Goal: Book appointment/travel/reservation

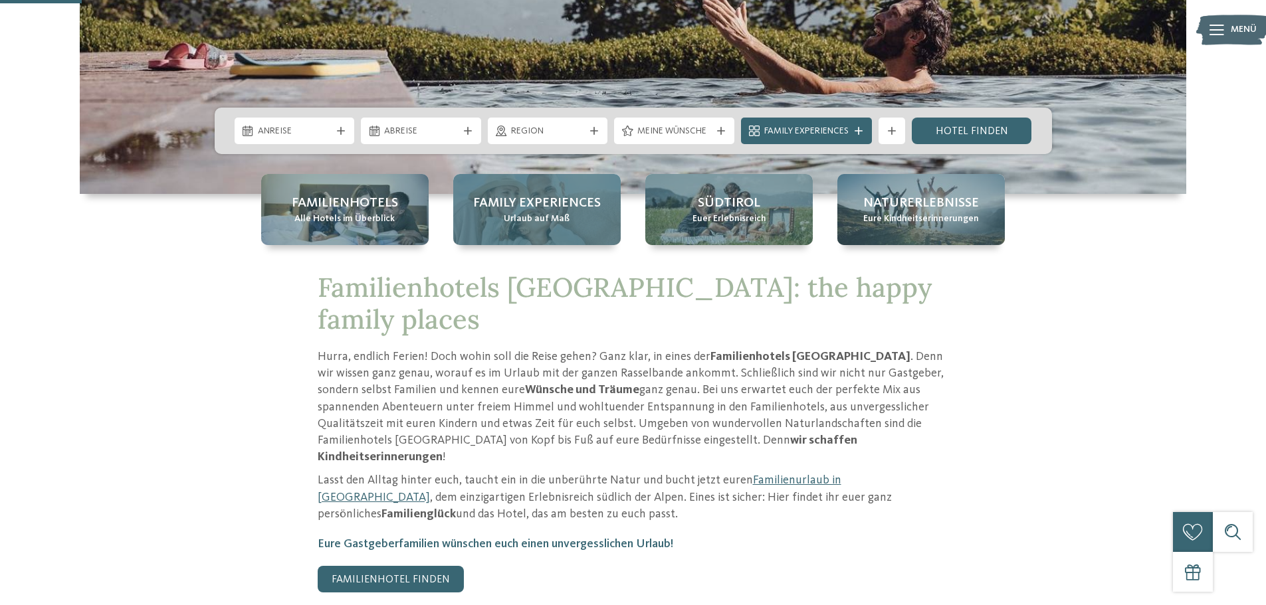
scroll to position [399, 0]
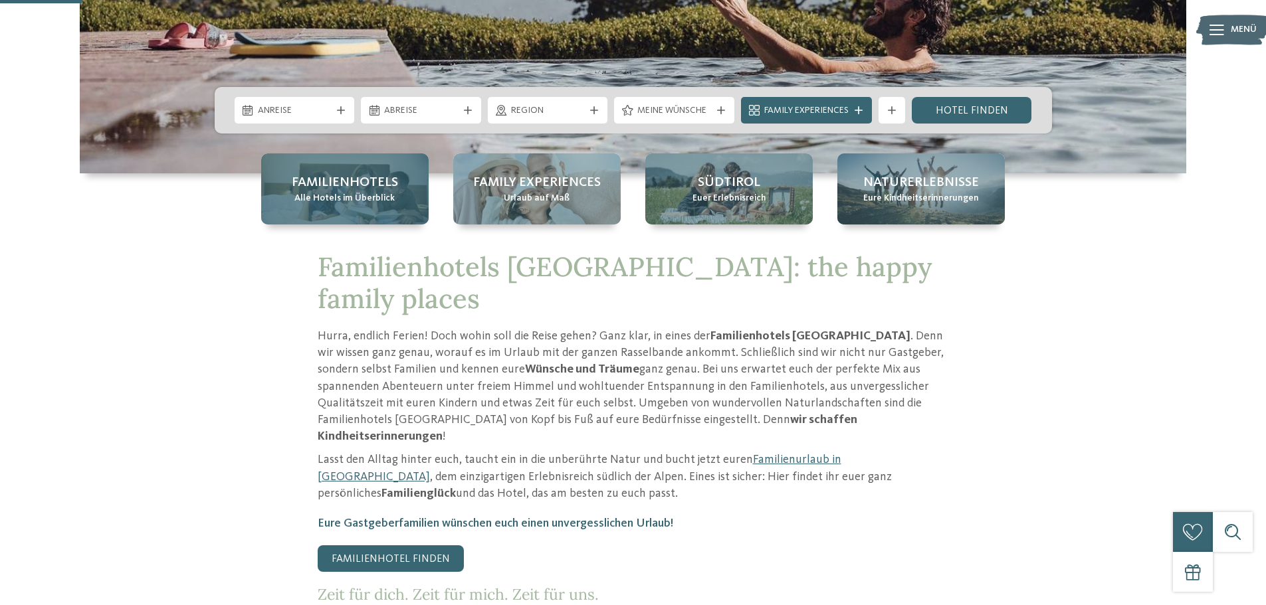
click at [367, 193] on span "Alle Hotels im Überblick" at bounding box center [344, 198] width 100 height 13
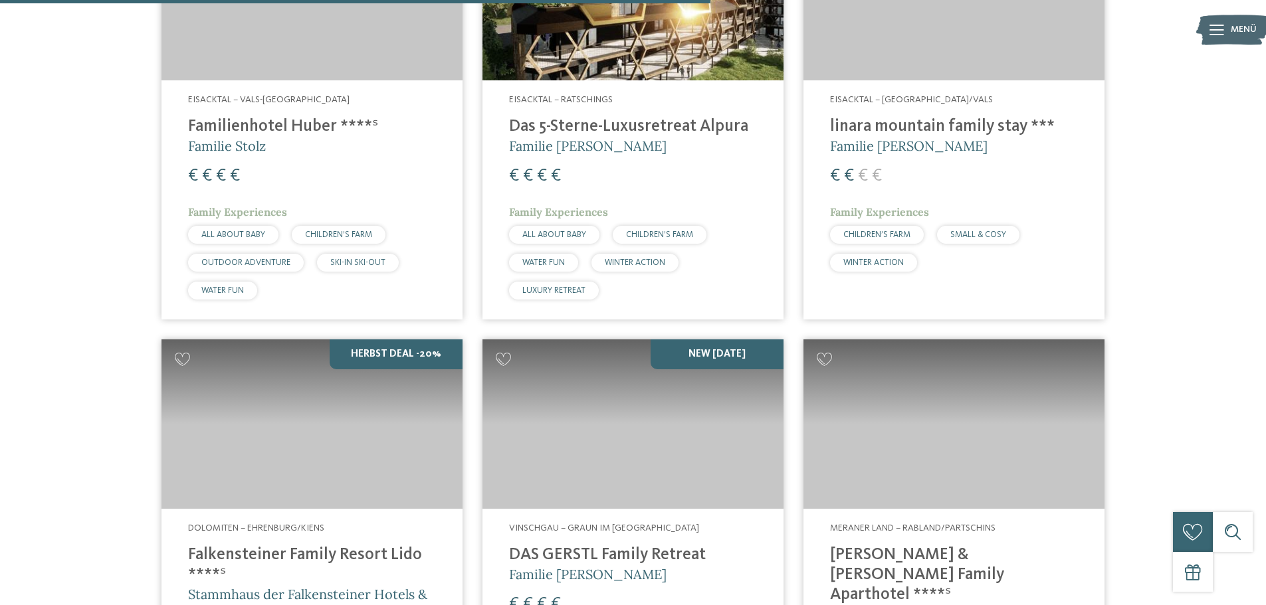
scroll to position [2525, 0]
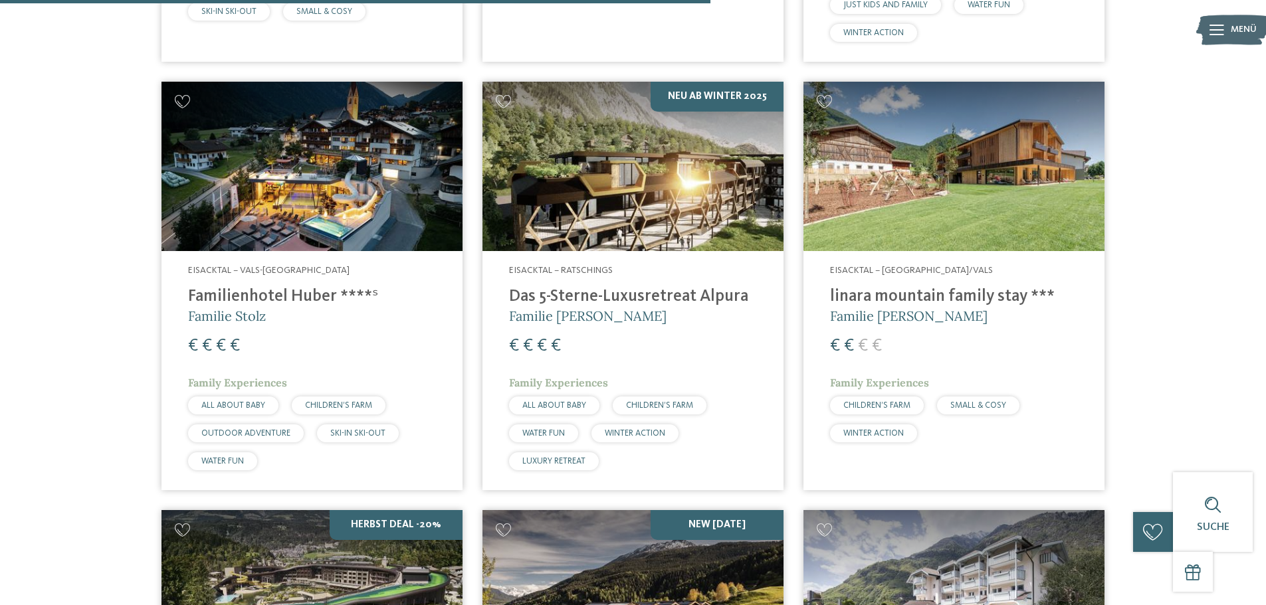
click at [406, 193] on img at bounding box center [311, 166] width 301 height 169
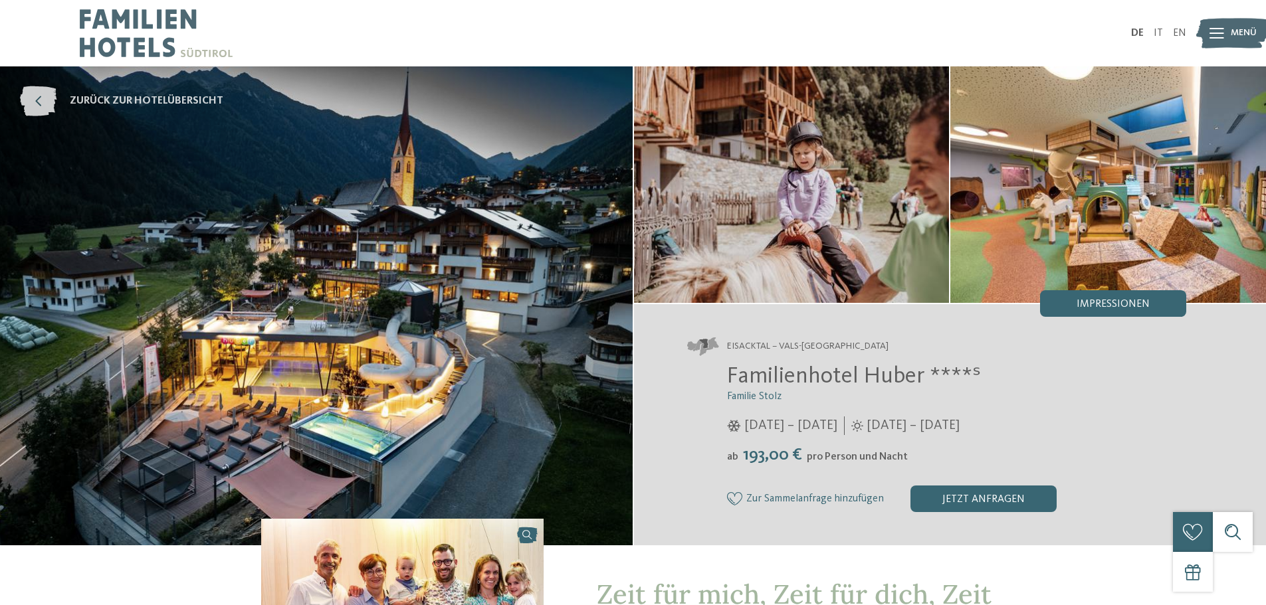
click at [84, 103] on span "zurück zur Hotelübersicht" at bounding box center [147, 101] width 154 height 15
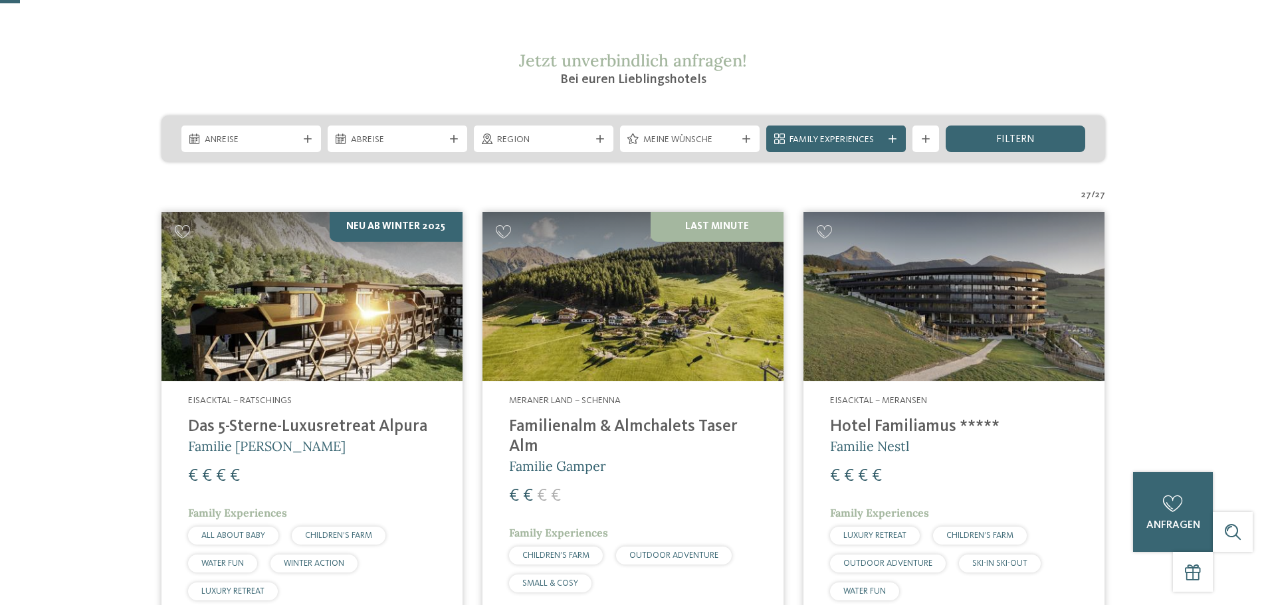
scroll to position [266, 0]
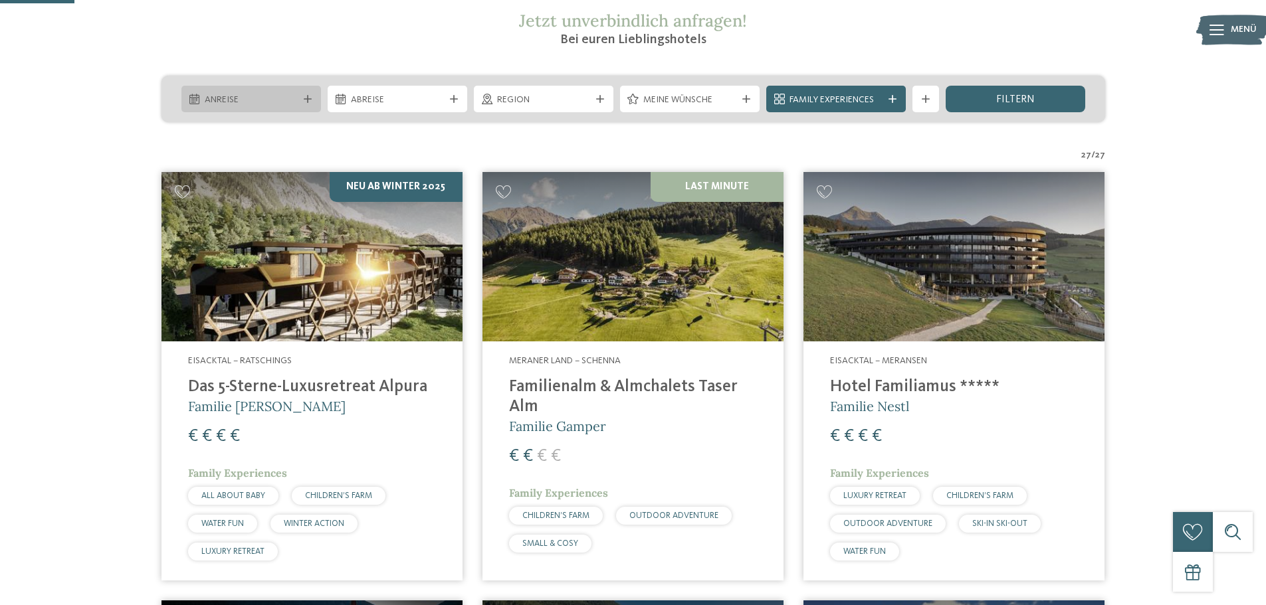
click at [304, 103] on icon at bounding box center [308, 99] width 8 height 8
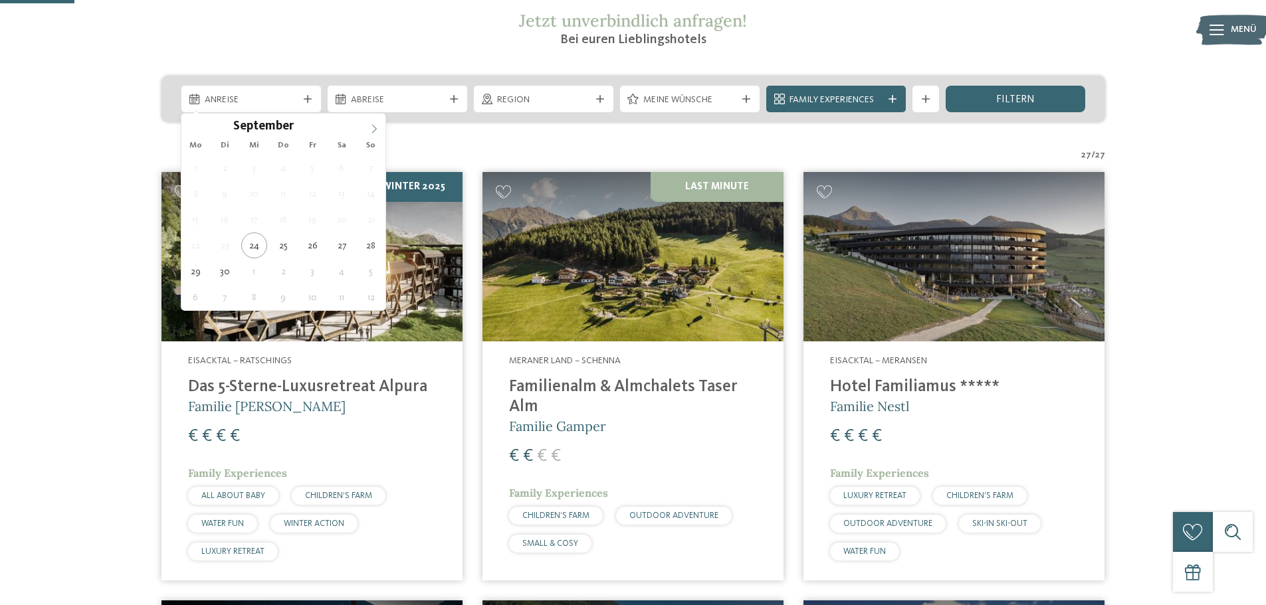
click at [375, 126] on icon at bounding box center [373, 128] width 9 height 9
type input "****"
click at [374, 127] on icon at bounding box center [373, 128] width 9 height 9
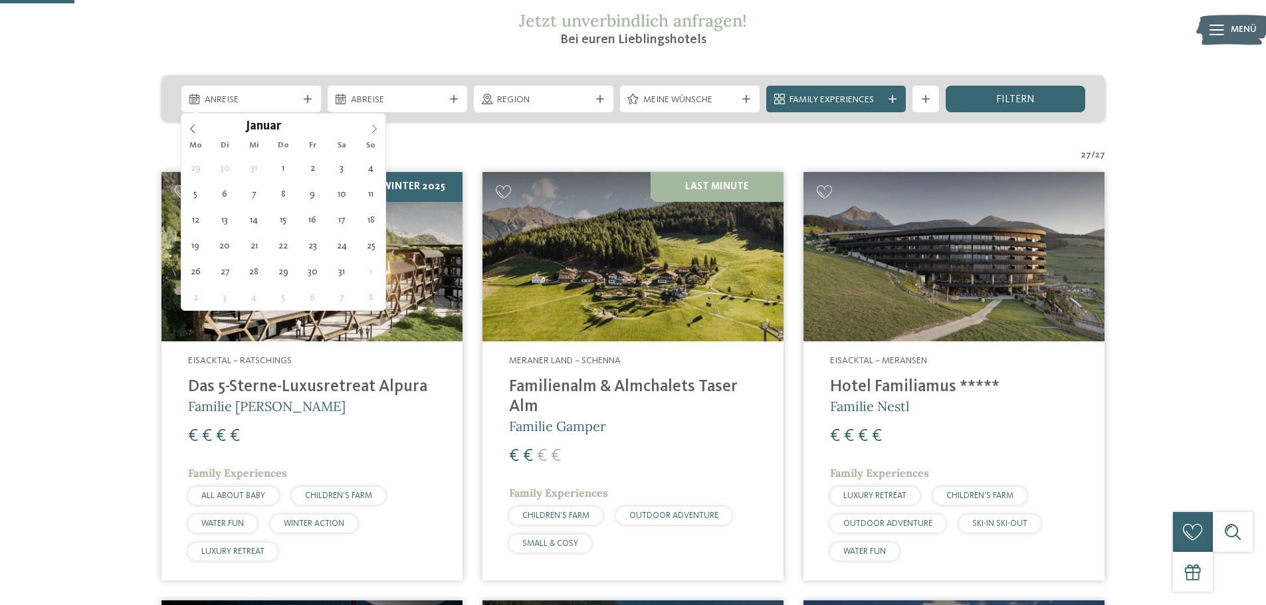
click at [374, 127] on icon at bounding box center [373, 128] width 9 height 9
type div "28.03.2026"
type input "****"
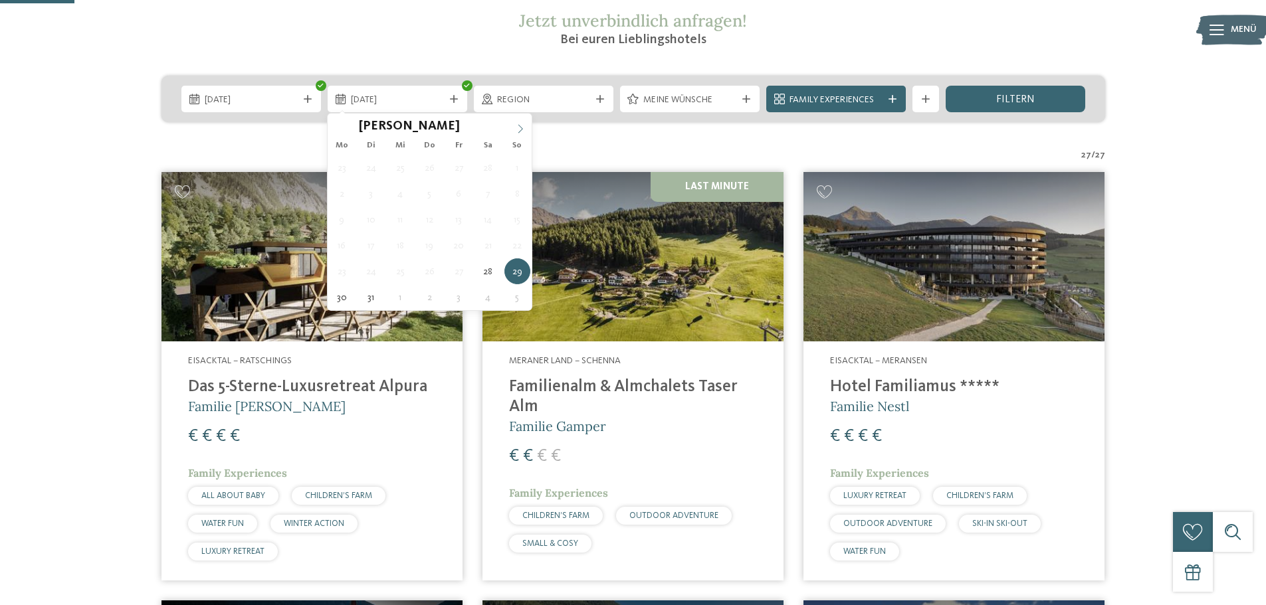
click at [520, 128] on icon at bounding box center [520, 128] width 9 height 9
type div "04.04.2026"
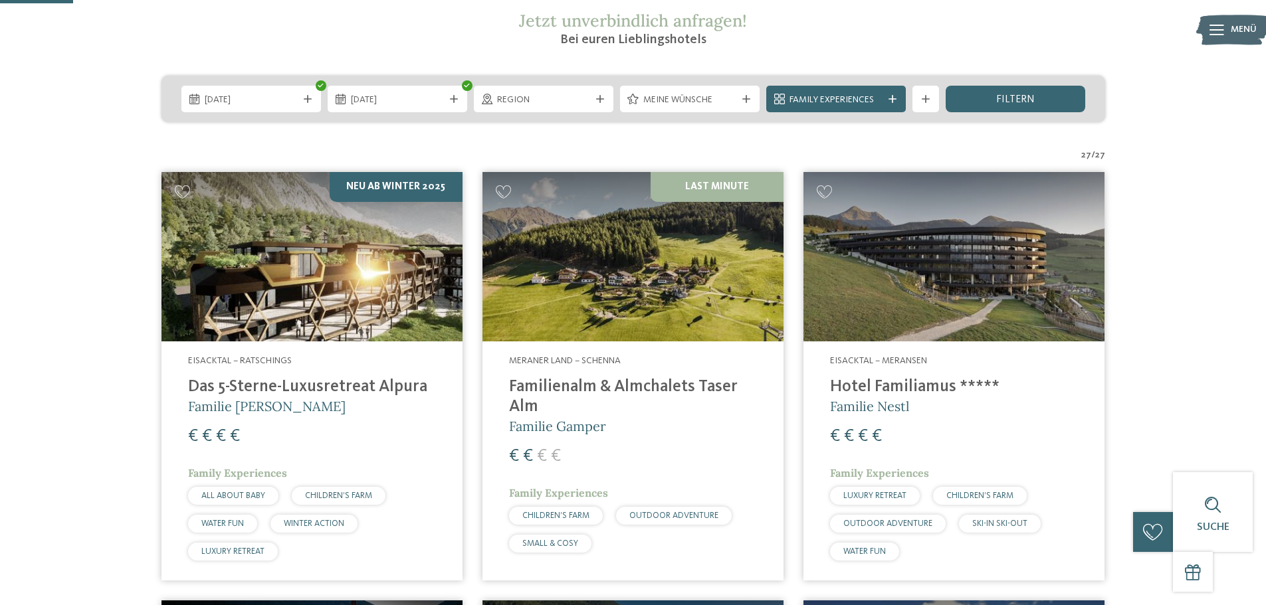
scroll to position [199, 0]
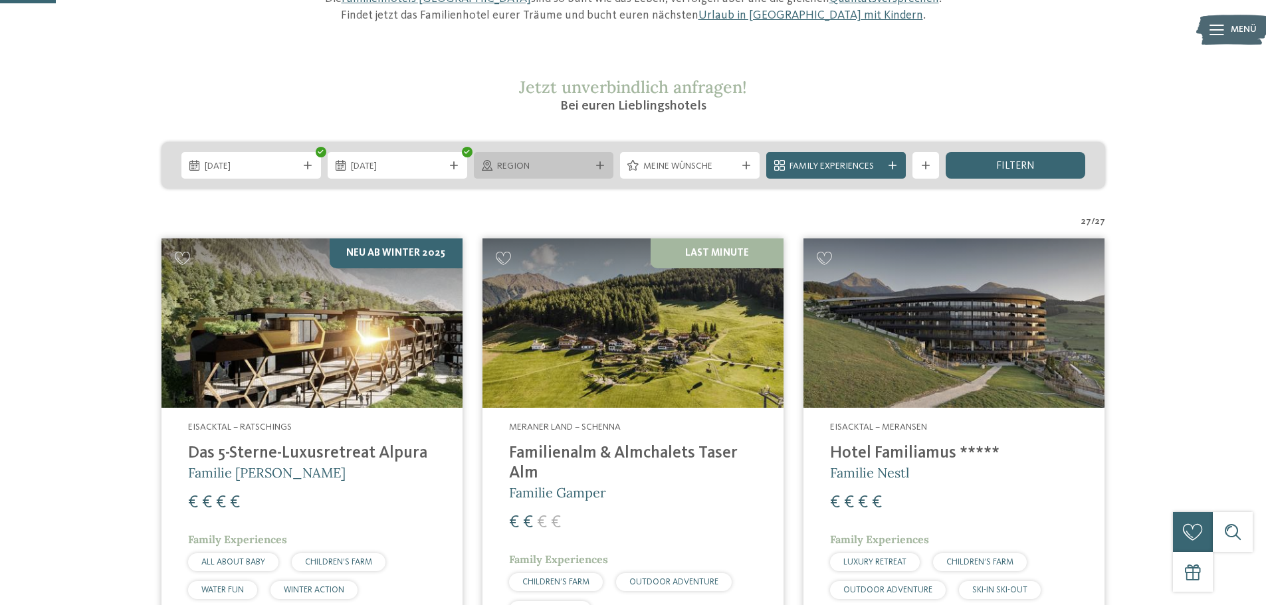
click at [544, 157] on div "Region" at bounding box center [544, 165] width 140 height 27
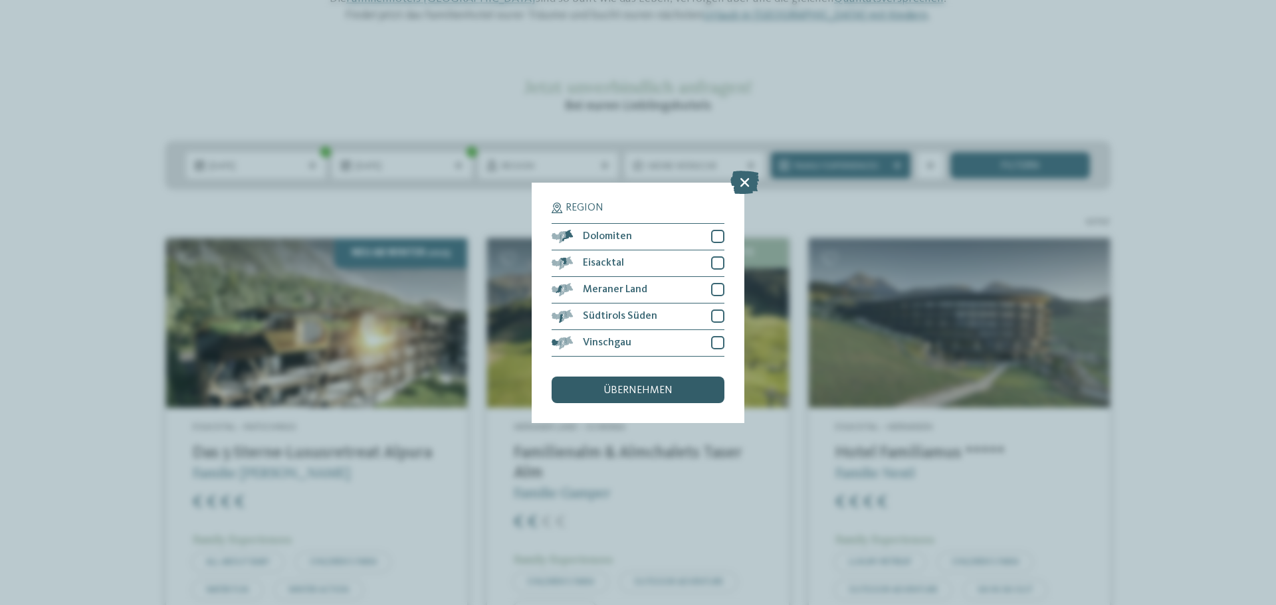
click at [665, 386] on span "übernehmen" at bounding box center [637, 390] width 69 height 11
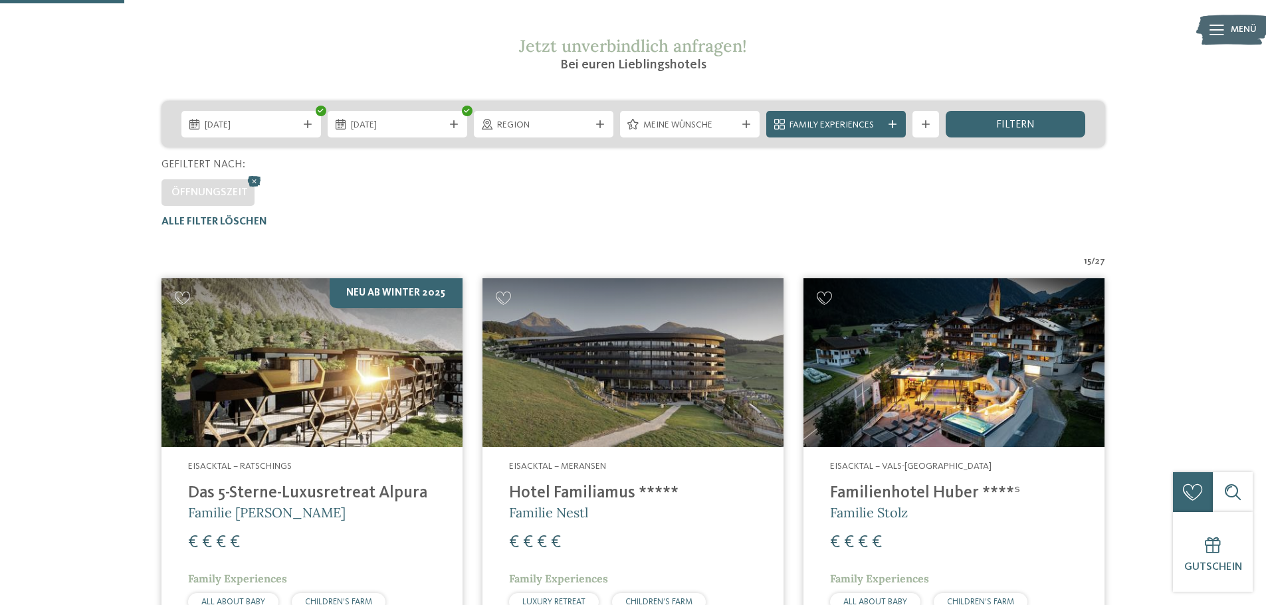
scroll to position [237, 0]
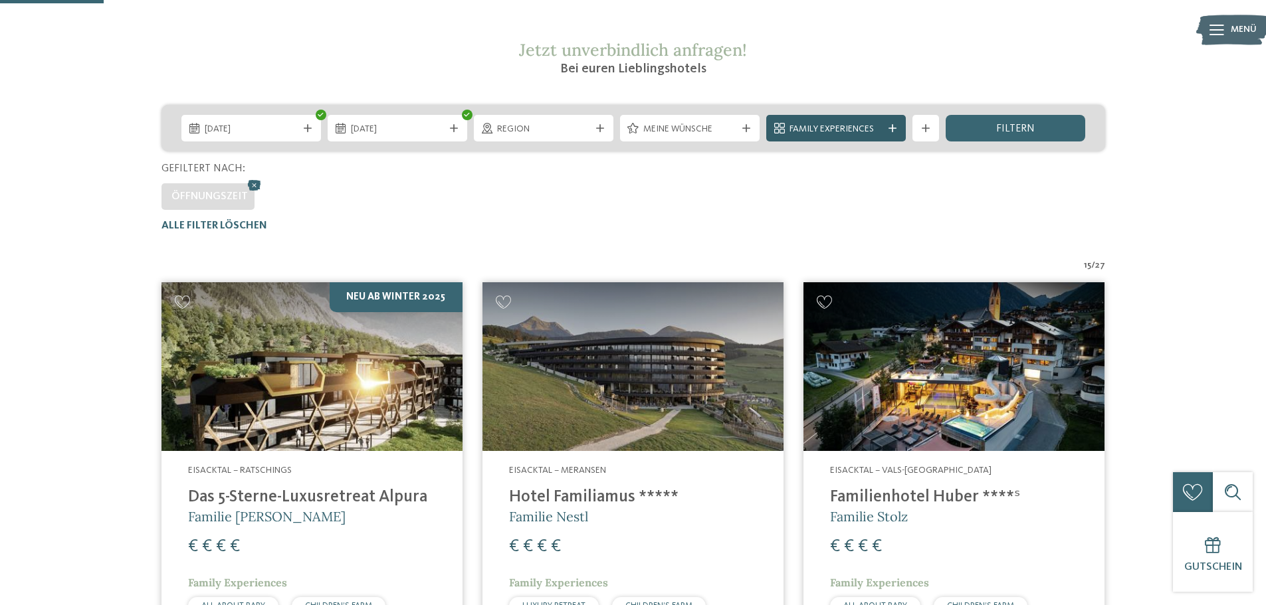
click at [829, 130] on span "Family Experiences" at bounding box center [835, 129] width 93 height 13
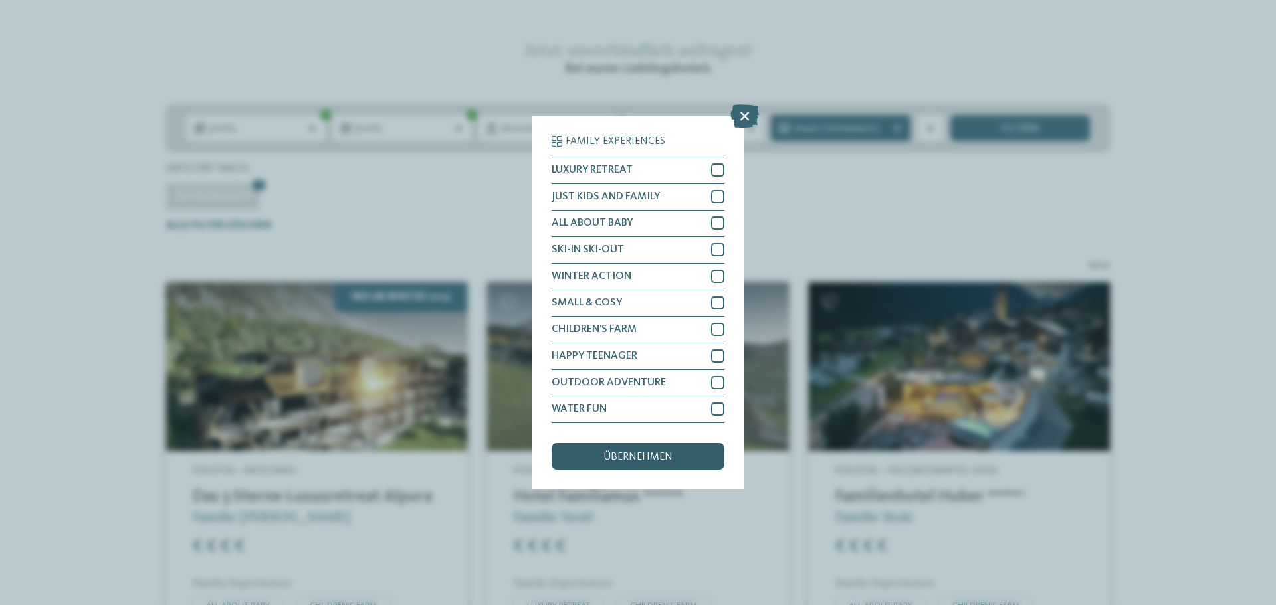
click at [643, 455] on span "übernehmen" at bounding box center [637, 457] width 69 height 11
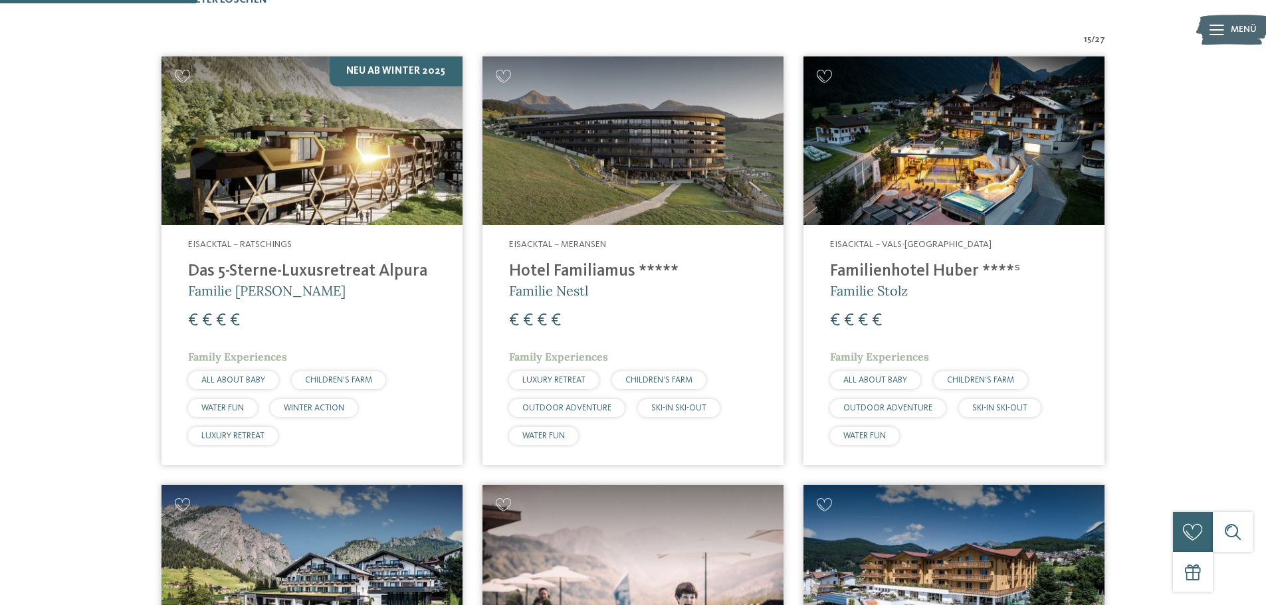
scroll to position [502, 0]
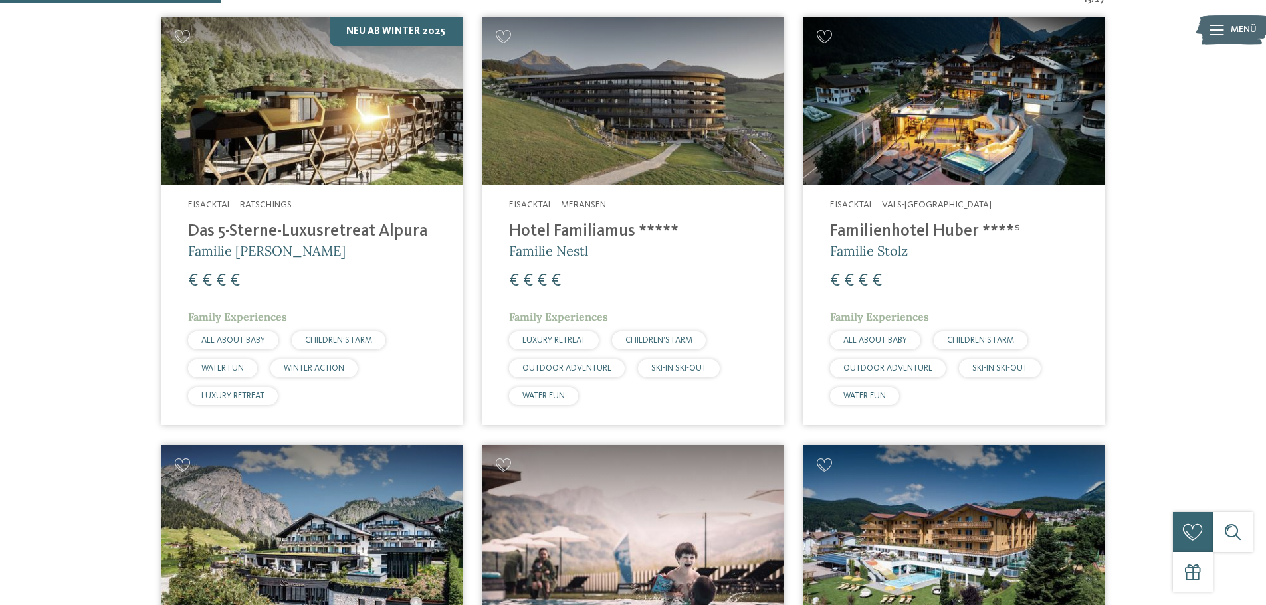
click at [408, 169] on img at bounding box center [311, 101] width 301 height 169
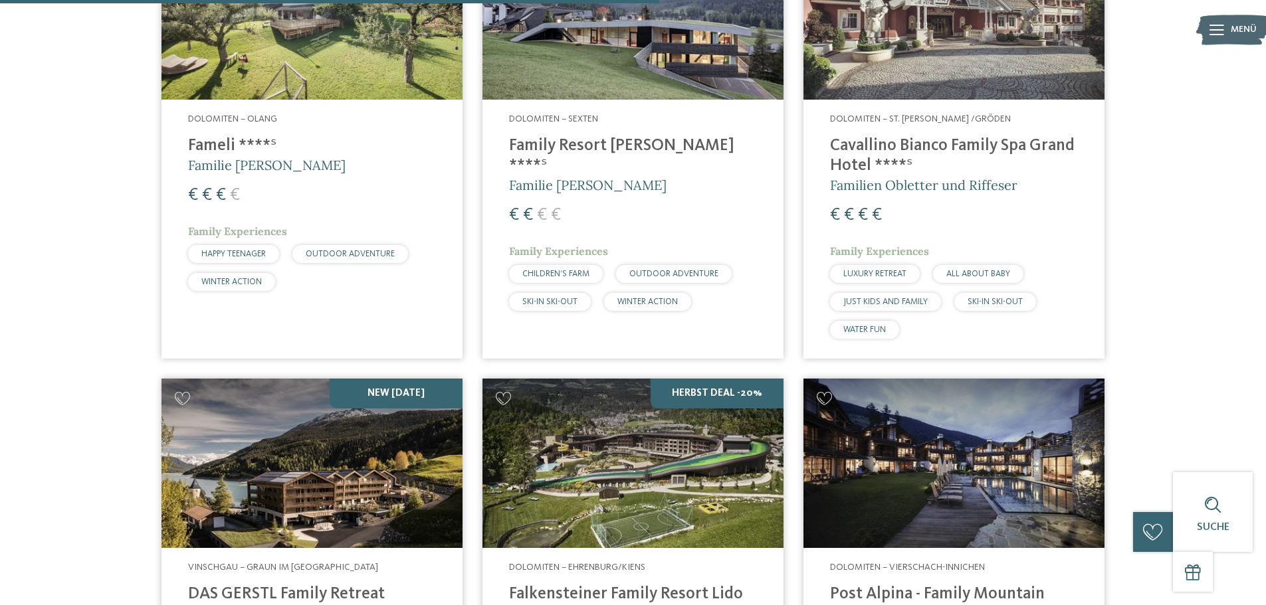
scroll to position [1499, 0]
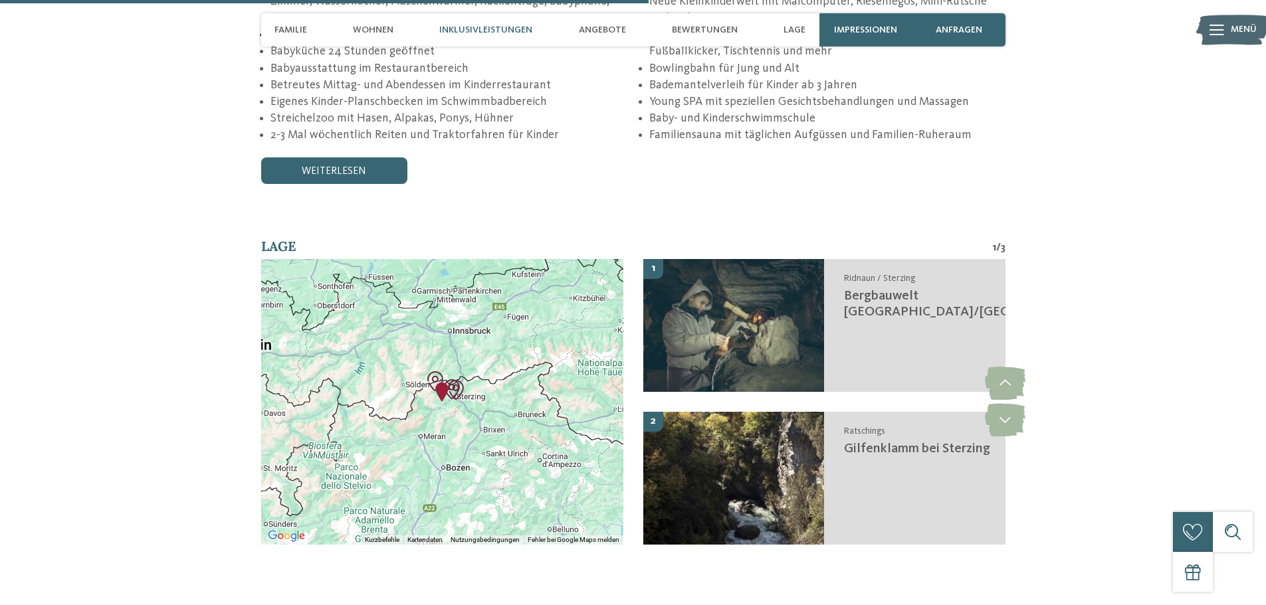
scroll to position [2725, 0]
